Goal: Transaction & Acquisition: Obtain resource

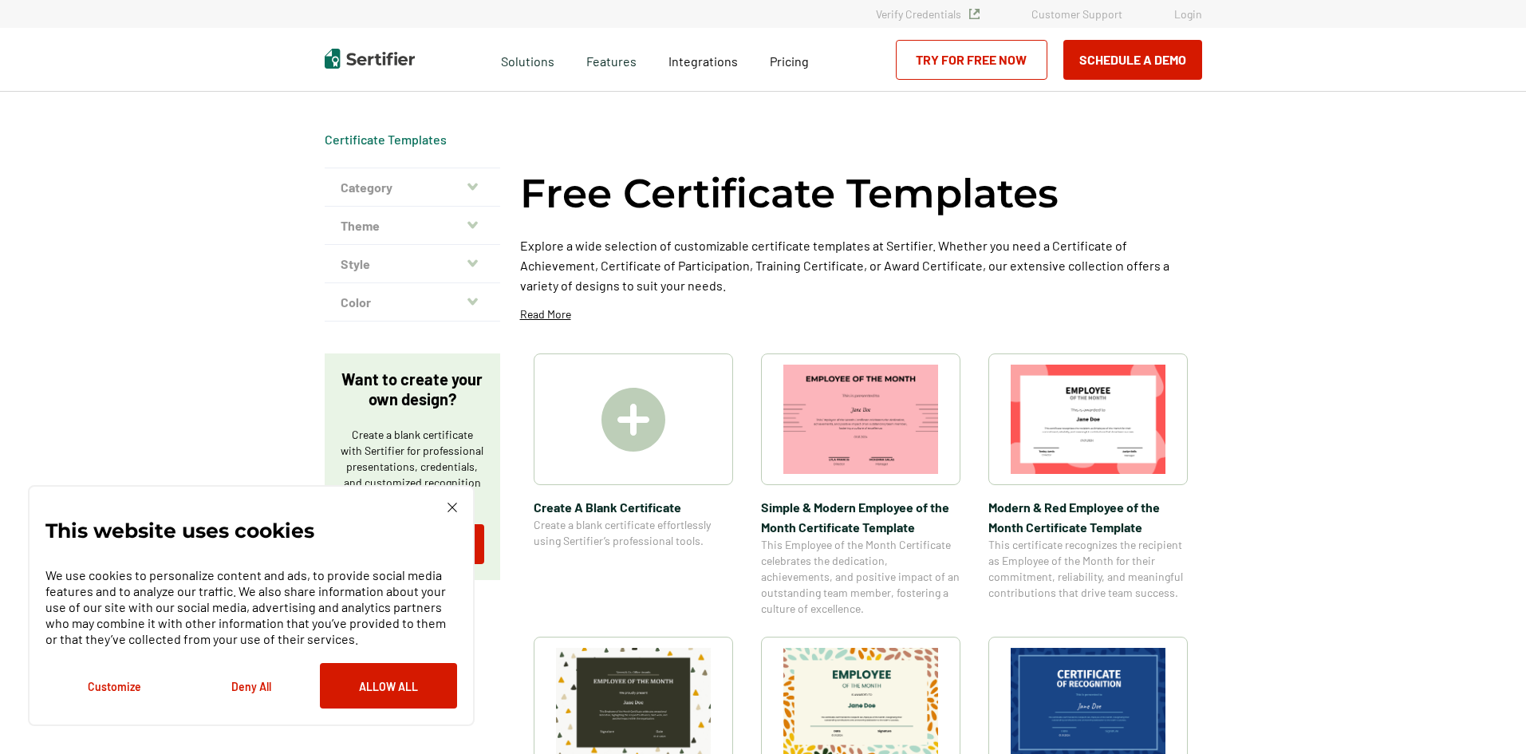
click at [642, 430] on img at bounding box center [633, 420] width 64 height 64
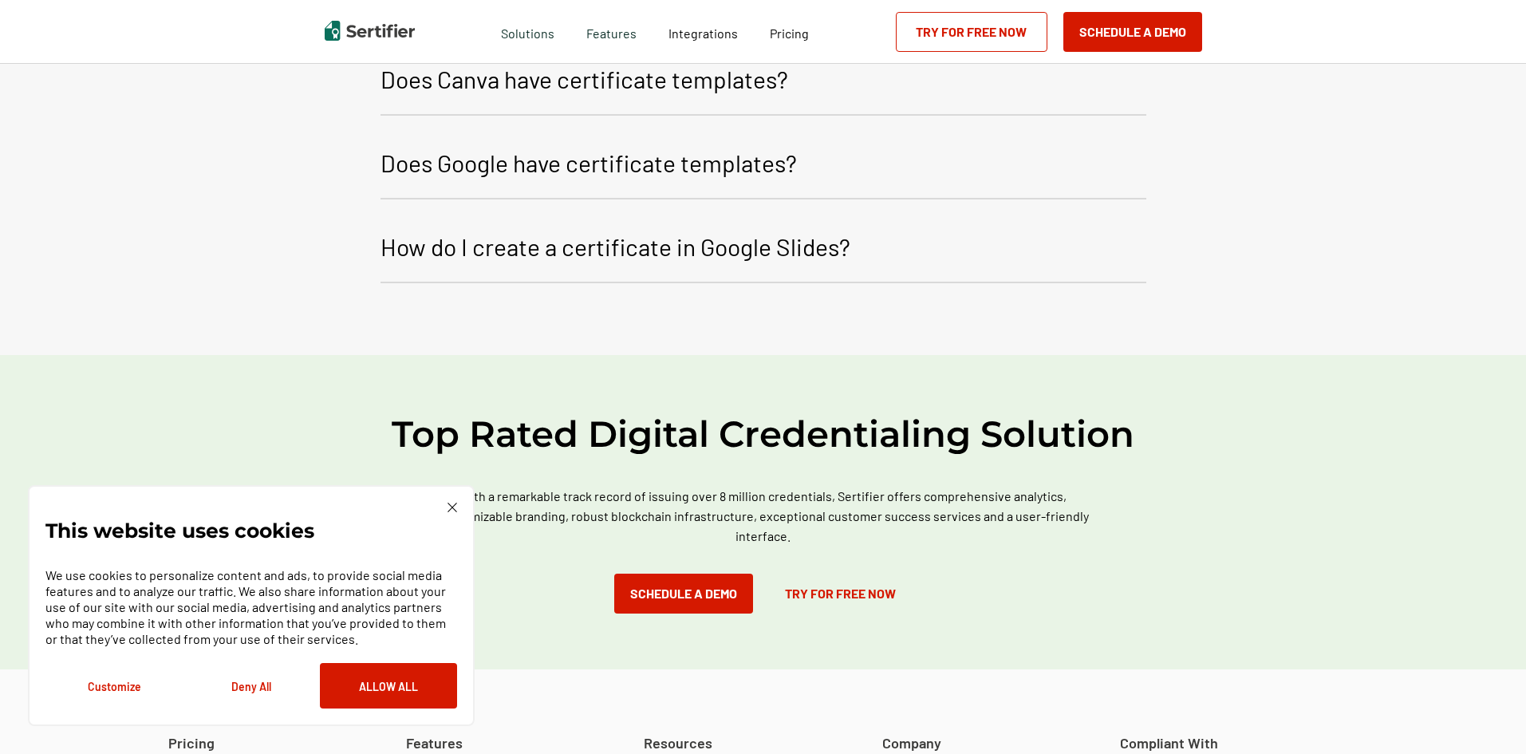
scroll to position [2712, 0]
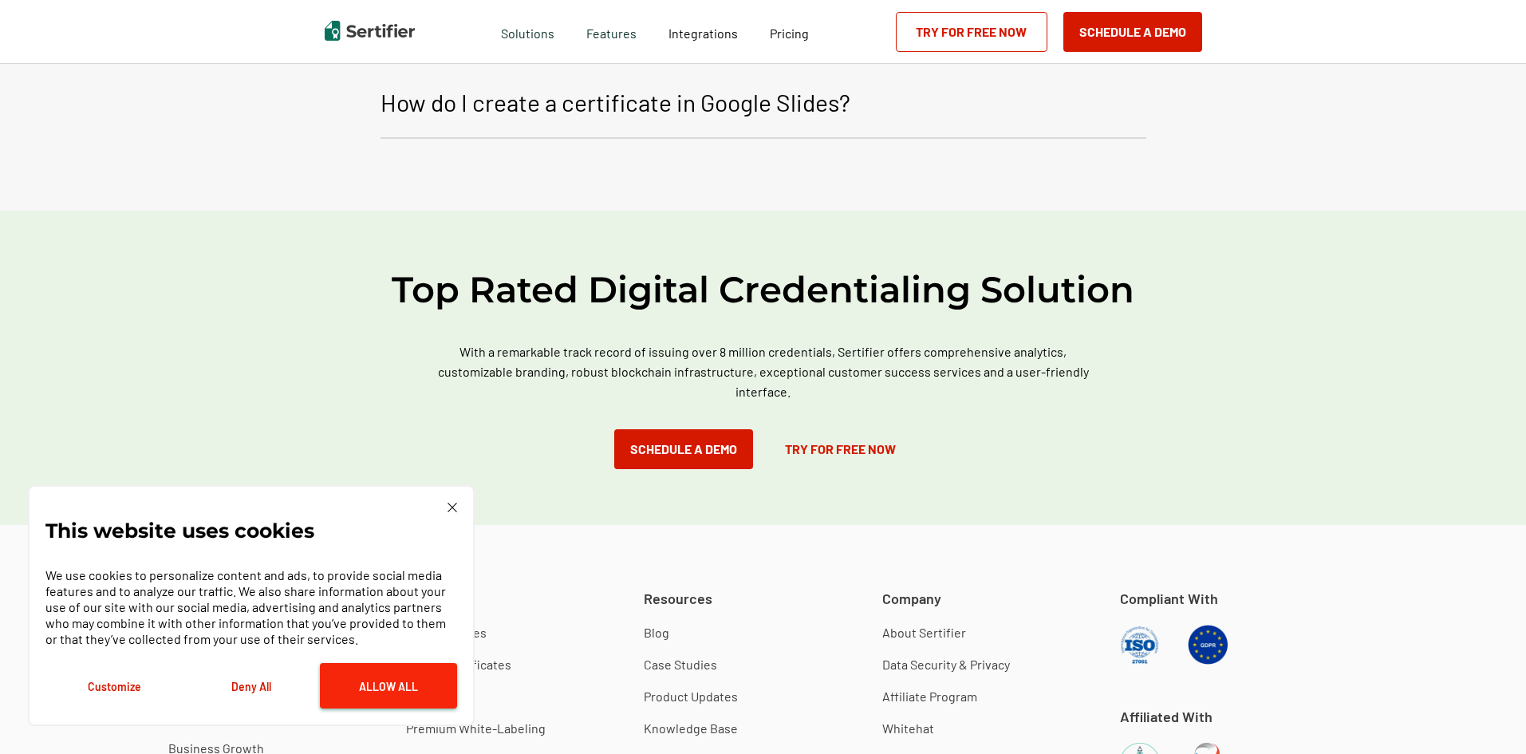
click at [423, 699] on button "Allow All" at bounding box center [388, 685] width 137 height 45
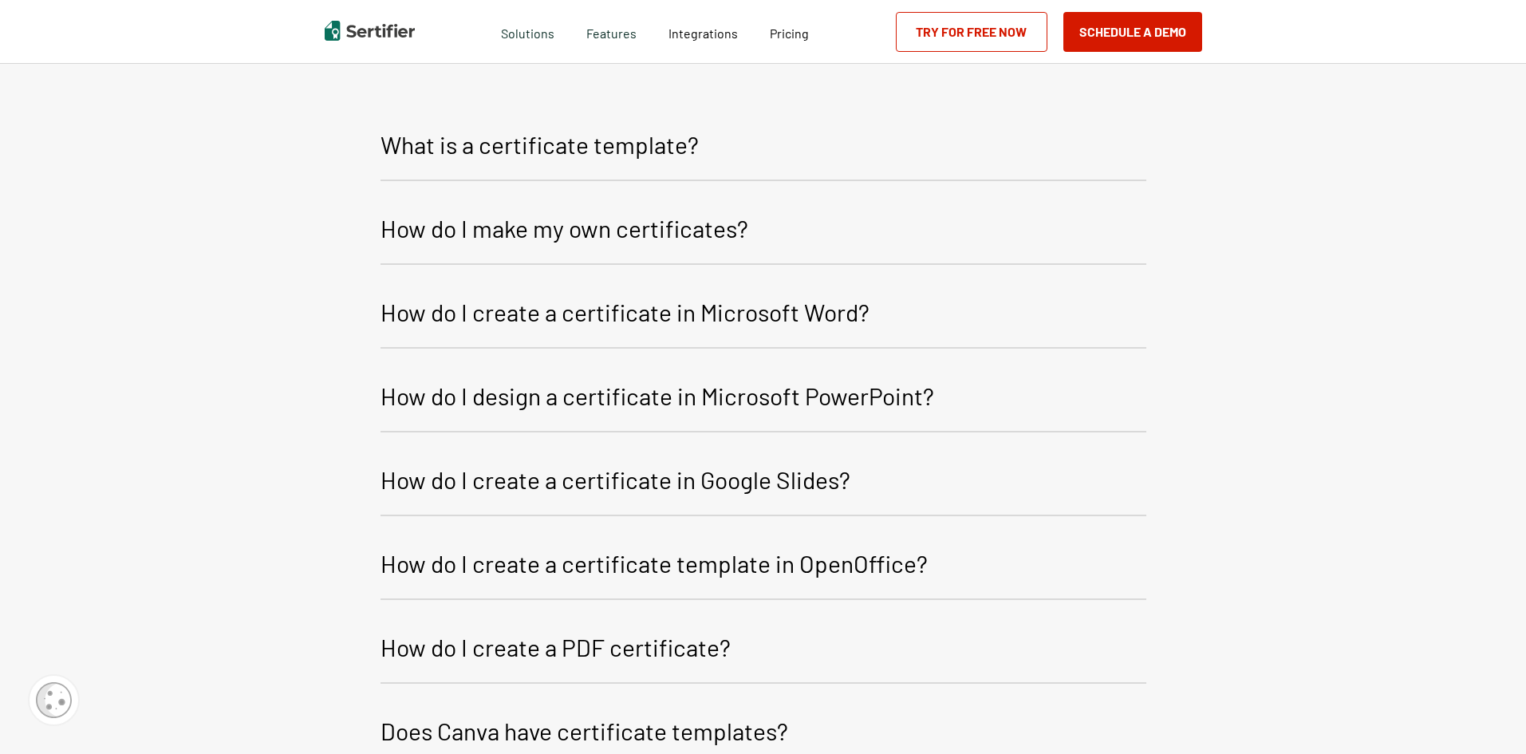
scroll to position [1914, 0]
click at [542, 414] on p "How do I design a certificate in Microsoft PowerPoint?" at bounding box center [657, 397] width 554 height 38
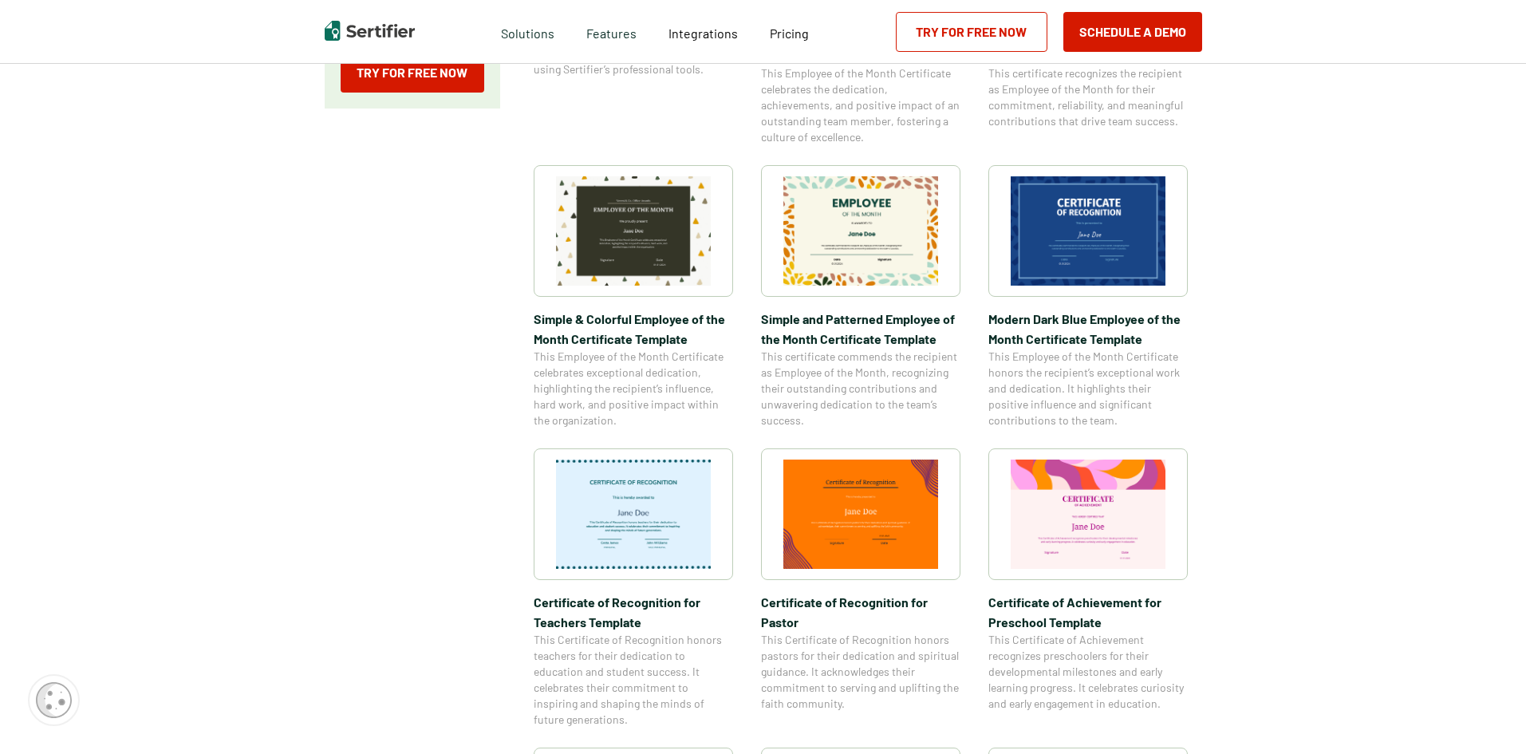
scroll to position [479, 0]
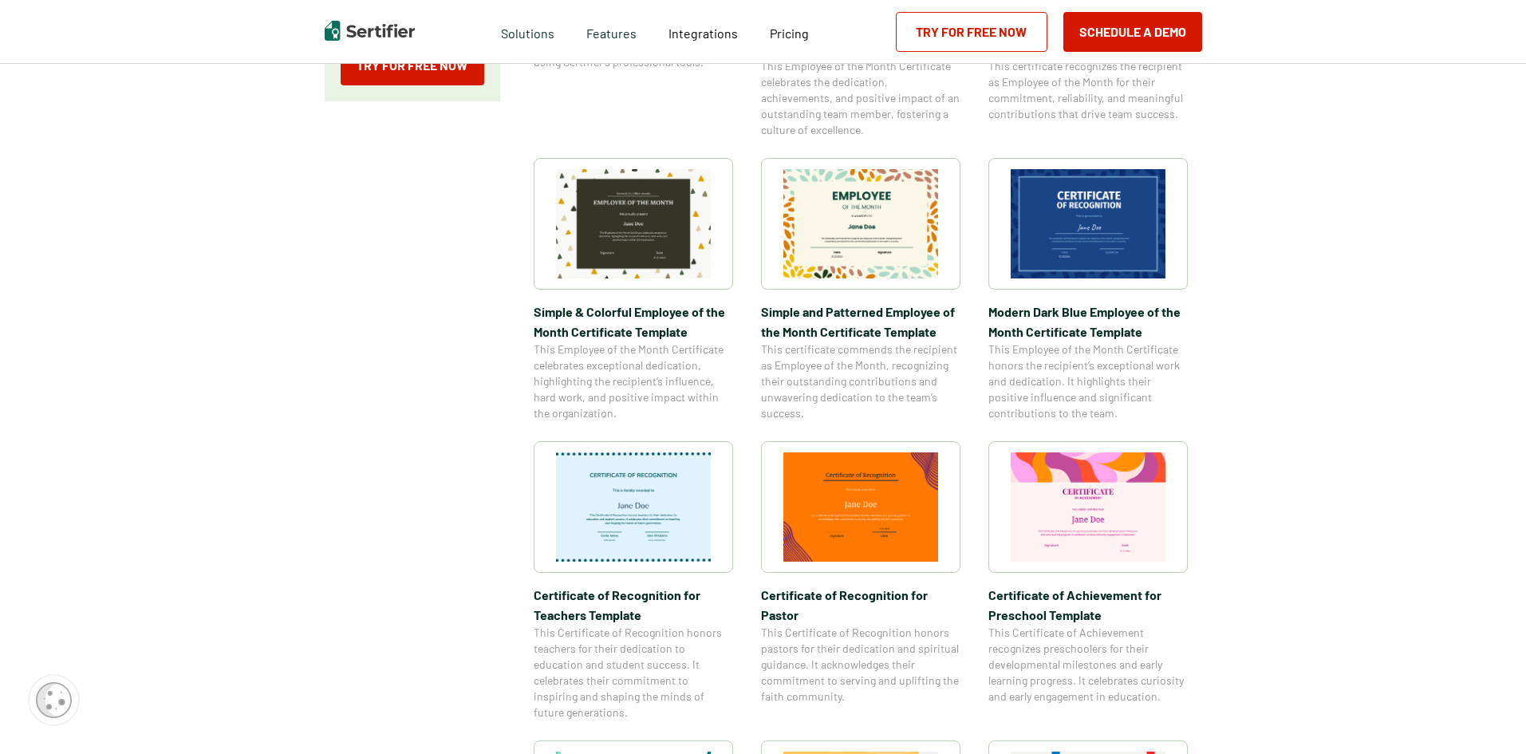
click at [633, 493] on img at bounding box center [633, 506] width 155 height 109
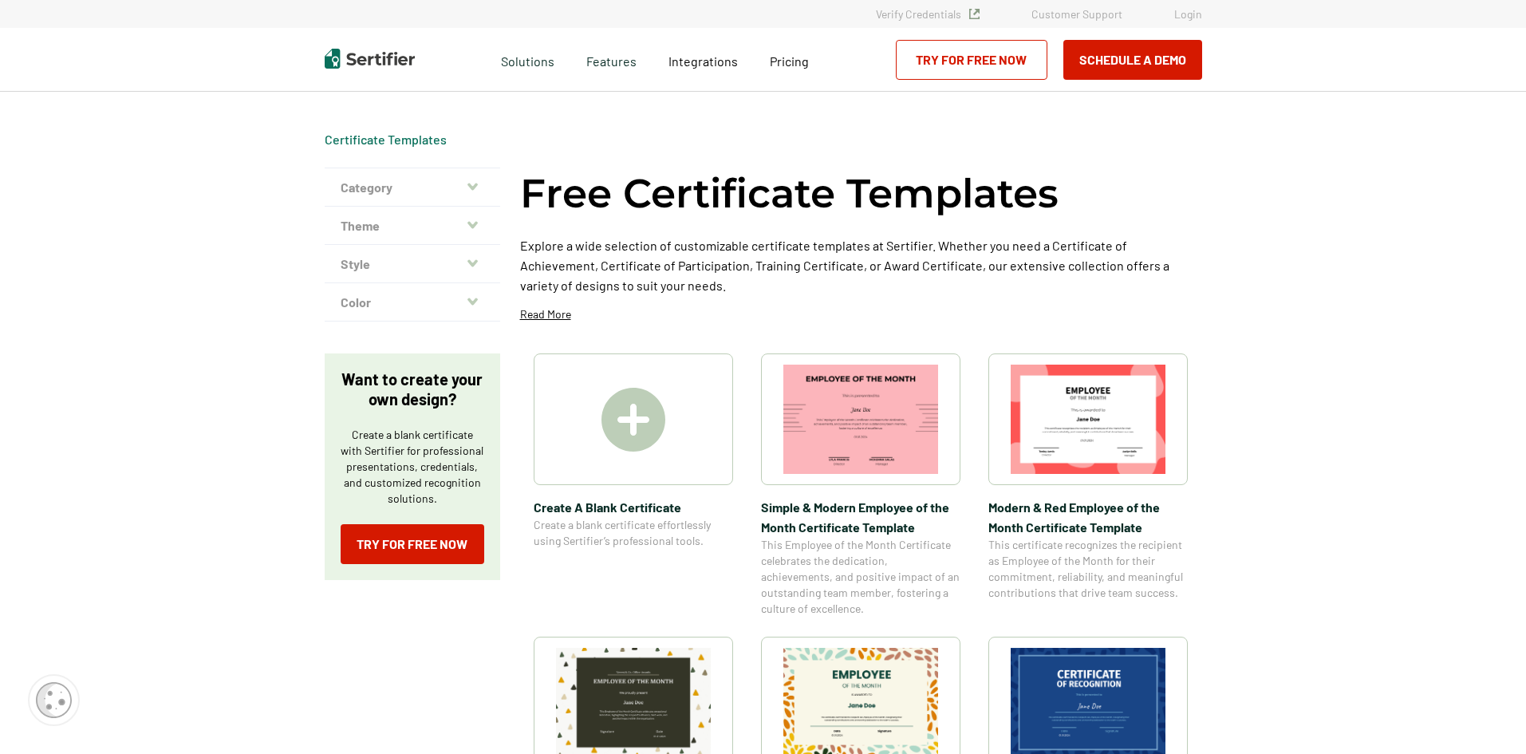
click at [477, 233] on button "Theme" at bounding box center [412, 226] width 175 height 38
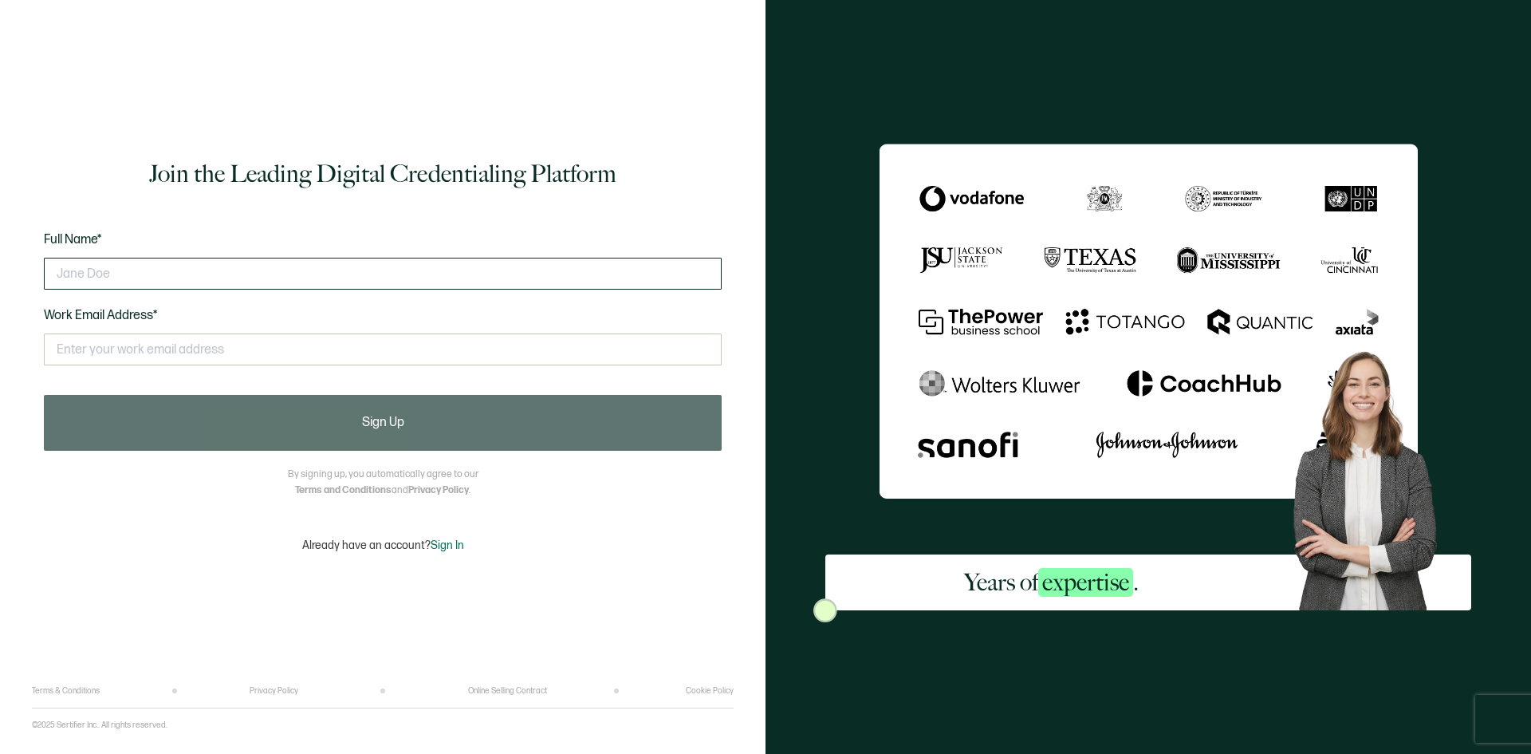
click at [173, 272] on input "text" at bounding box center [383, 274] width 678 height 32
type input "m"
type input "[PERSON_NAME][US_STATE]"
click at [113, 347] on input "text" at bounding box center [383, 349] width 678 height 32
type input "[EMAIL_ADDRESS][DOMAIN_NAME]"
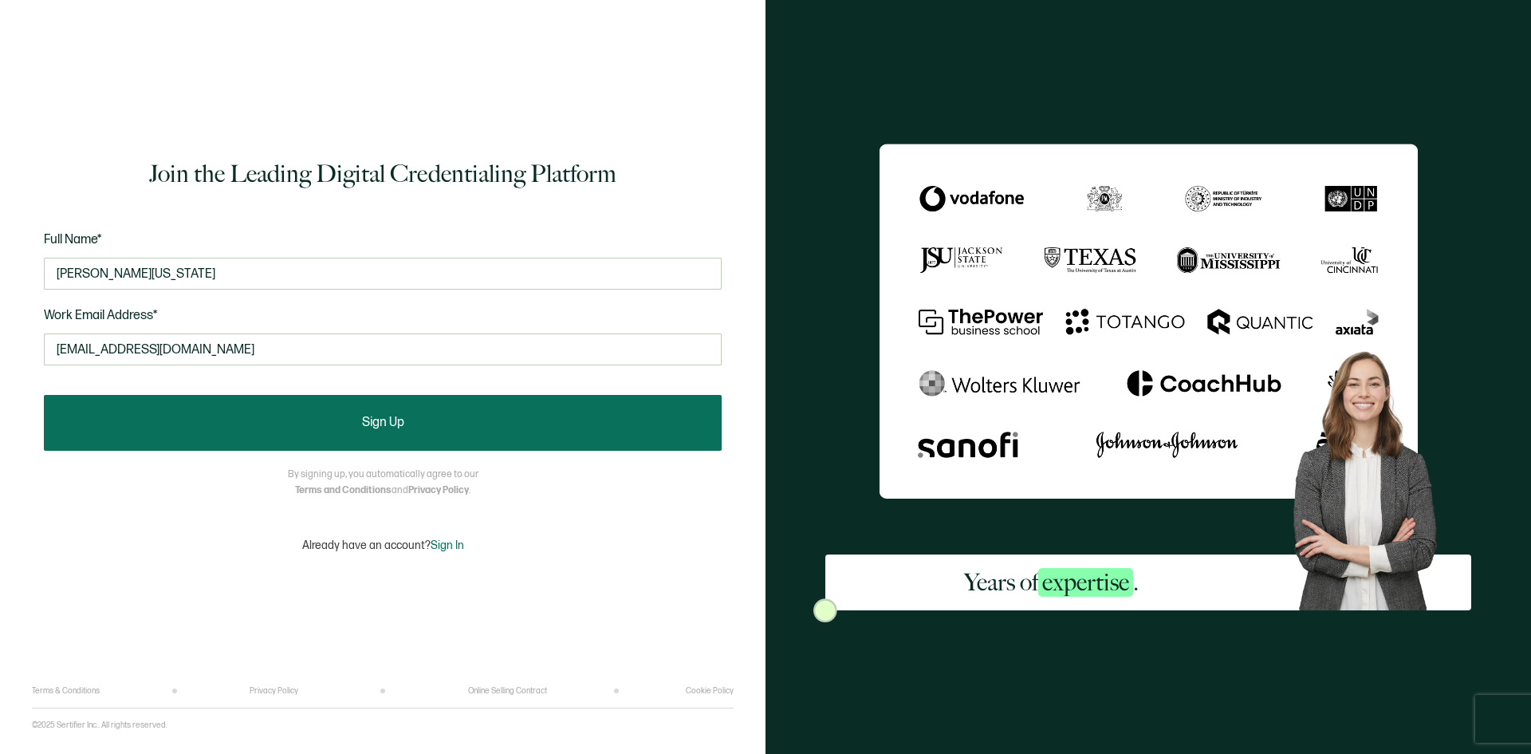
click at [301, 417] on button "Sign Up" at bounding box center [383, 423] width 678 height 56
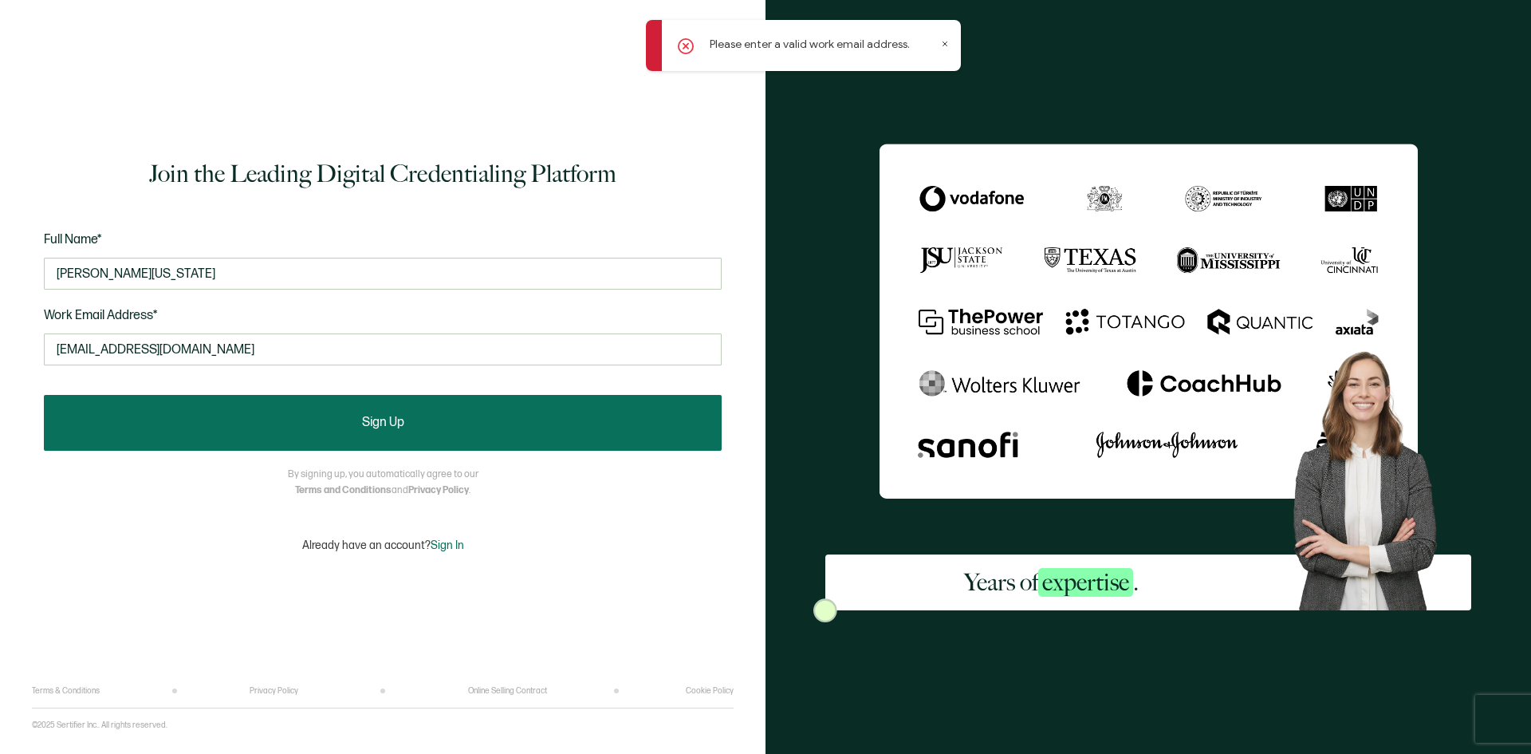
click at [160, 422] on button "Sign Up" at bounding box center [383, 423] width 678 height 56
